Goal: Information Seeking & Learning: Learn about a topic

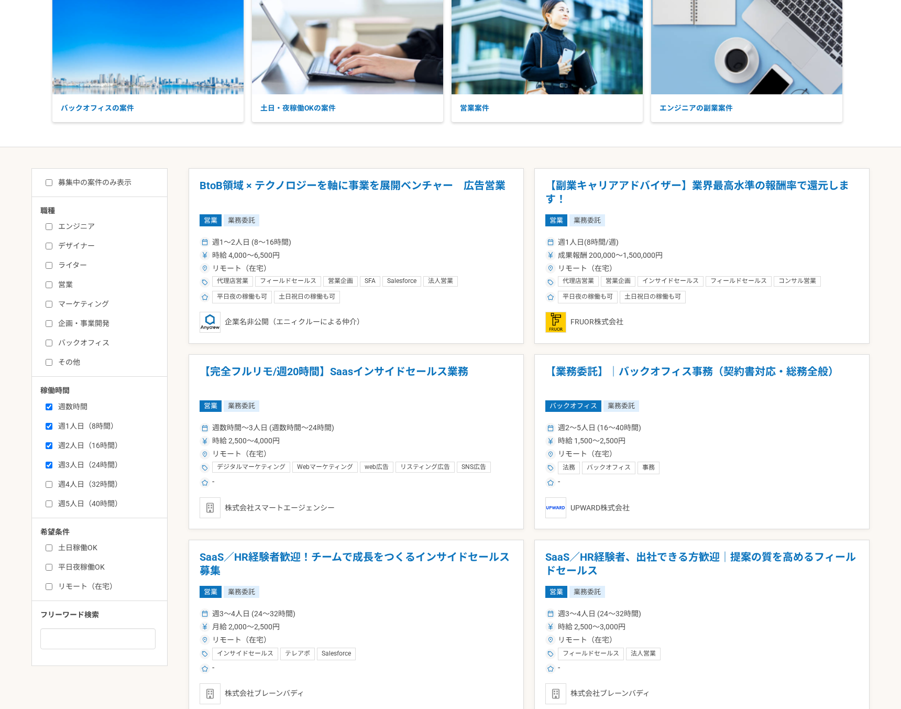
scroll to position [160, 0]
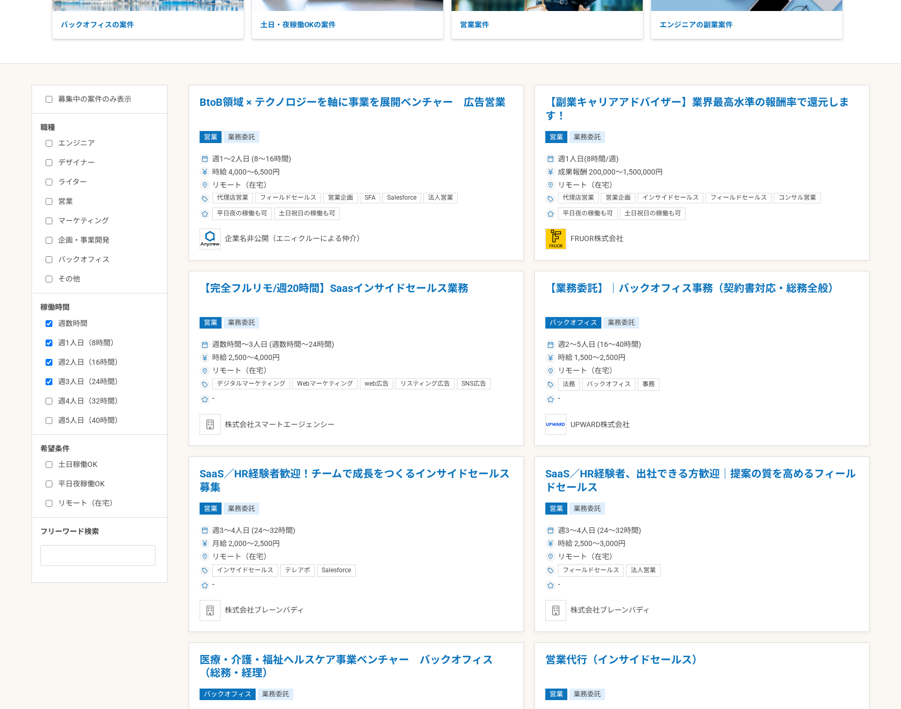
click at [77, 405] on label "週4人日（32時間）" at bounding box center [106, 401] width 121 height 11
click at [52, 405] on input "週4人日（32時間）" at bounding box center [49, 401] width 7 height 7
checkbox input "true"
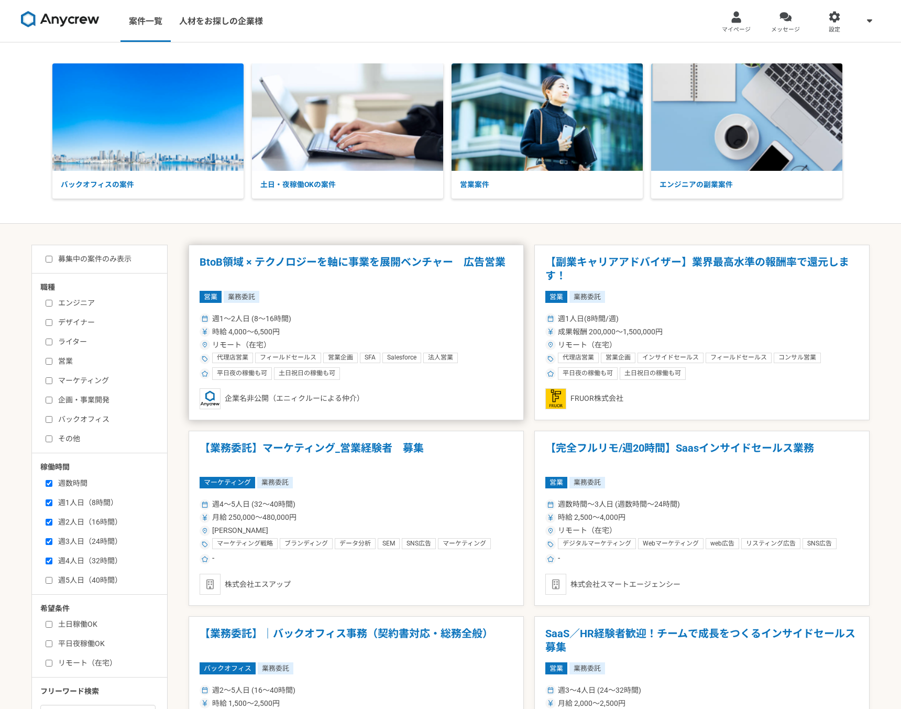
scroll to position [1, 0]
drag, startPoint x: 215, startPoint y: 225, endPoint x: 241, endPoint y: 267, distance: 48.9
copy h1 "BtoB領域"
click at [335, 214] on div "バックオフィスの案件 土日・夜稼働OKの案件 営業案件 エンジニアの副業案件" at bounding box center [450, 132] width 901 height 181
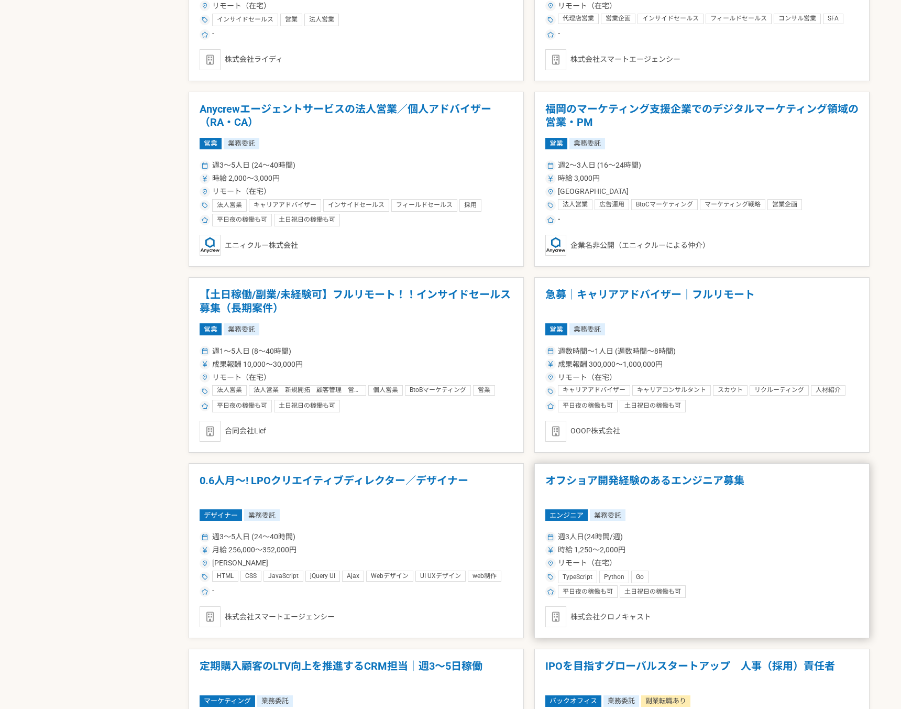
scroll to position [1558, 0]
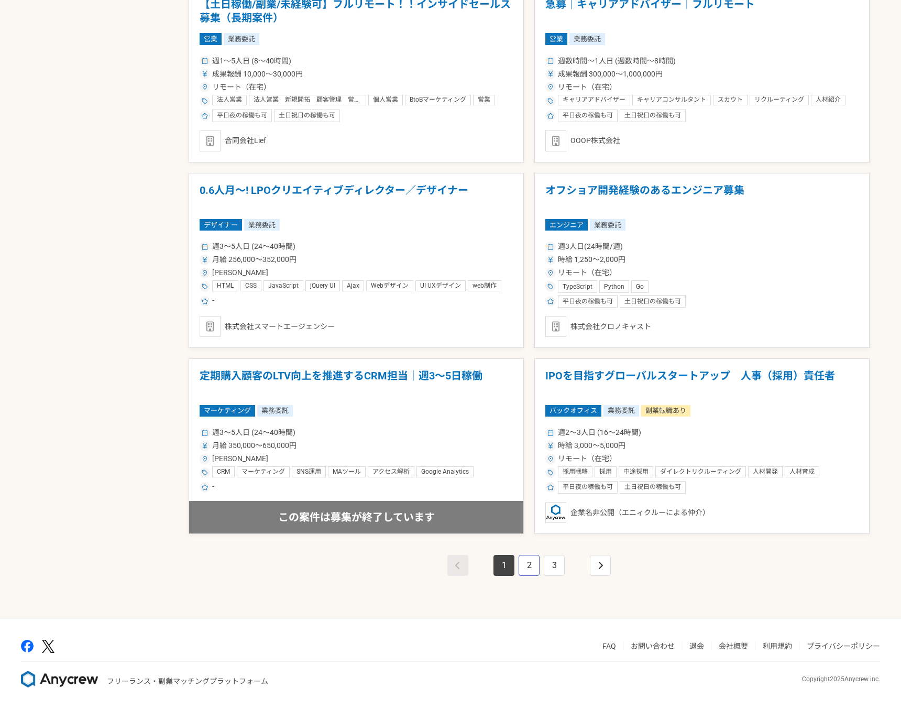
click at [531, 564] on link "2" at bounding box center [529, 565] width 21 height 21
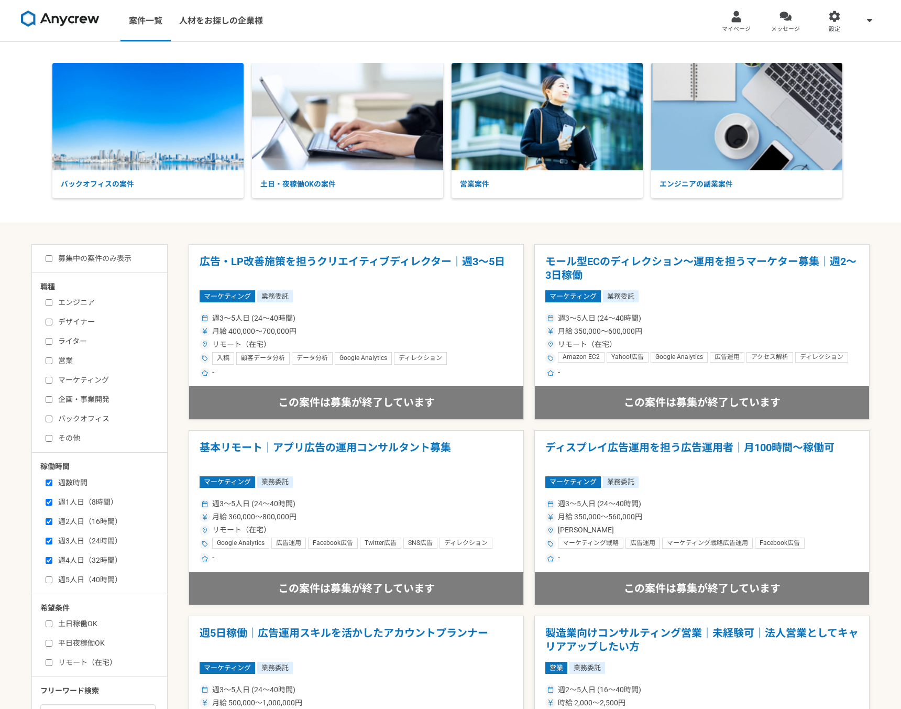
scroll to position [2, 0]
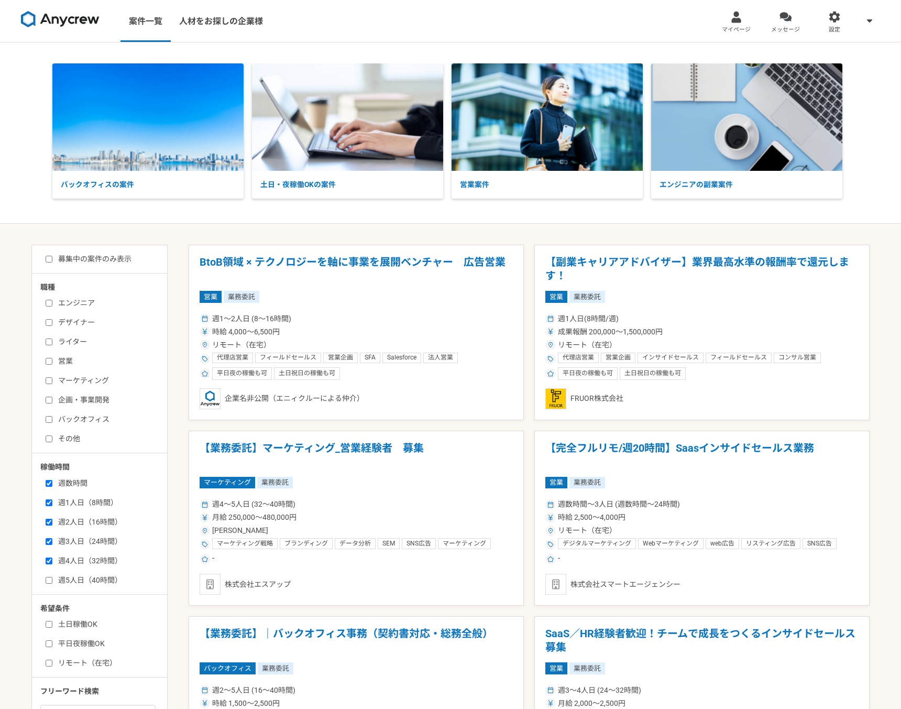
click at [83, 20] on img at bounding box center [60, 19] width 79 height 17
click at [392, 34] on nav "案件一覧 人材をお探しの企業様 マイページ メッセージ 設定" at bounding box center [450, 21] width 901 height 42
